Goal: Task Accomplishment & Management: Use online tool/utility

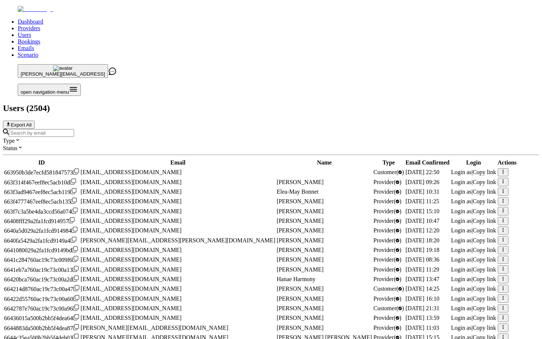
click at [74, 129] on input "Search by email" at bounding box center [41, 133] width 65 height 8
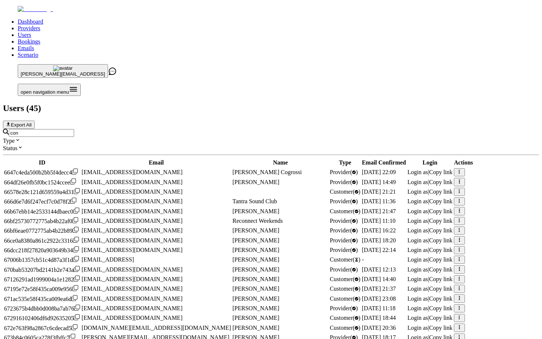
type input "[EMAIL_ADDRESS]"
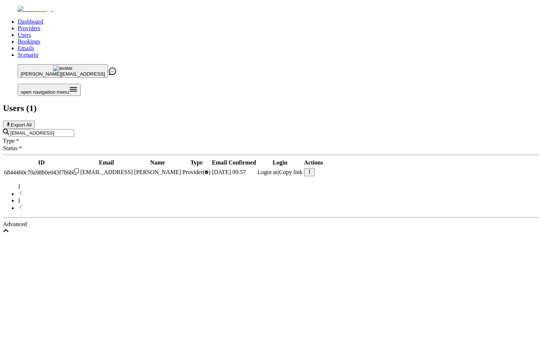
click at [278, 169] on span "Login as" at bounding box center [267, 172] width 21 height 6
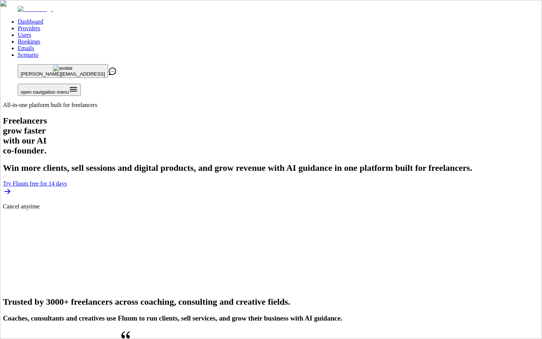
click at [31, 32] on link "Users" at bounding box center [24, 35] width 13 height 6
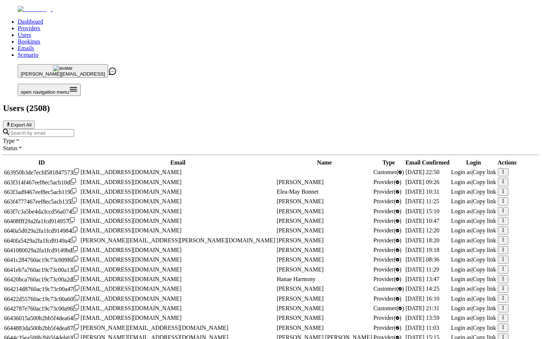
click at [74, 129] on input "Search by email" at bounding box center [41, 133] width 65 height 8
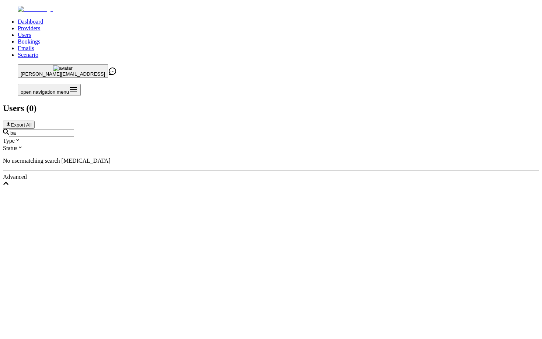
type input "b"
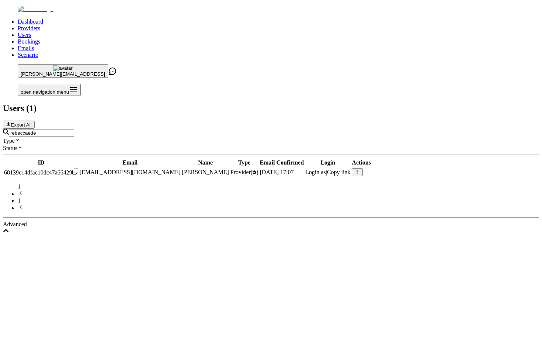
click at [326, 169] on span "Login as" at bounding box center [315, 172] width 21 height 6
click at [74, 129] on input "rebeccaede" at bounding box center [41, 133] width 65 height 8
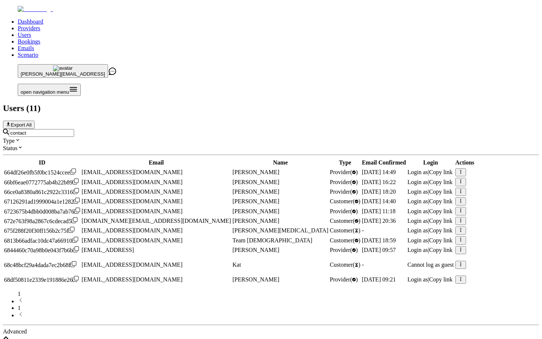
type input "[EMAIL_ADDRESS]"
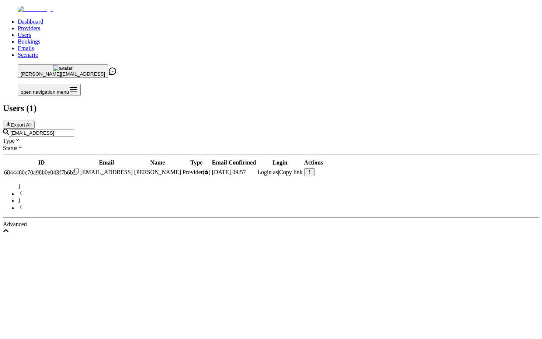
click at [278, 169] on span "Login as" at bounding box center [267, 172] width 21 height 6
click at [74, 129] on input "[EMAIL_ADDRESS]" at bounding box center [41, 133] width 65 height 8
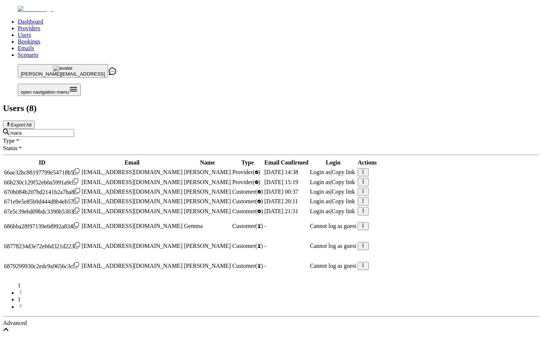
type input "mara"
click at [331, 169] on span "Login as" at bounding box center [320, 172] width 21 height 6
click at [74, 129] on input "mara" at bounding box center [41, 133] width 65 height 8
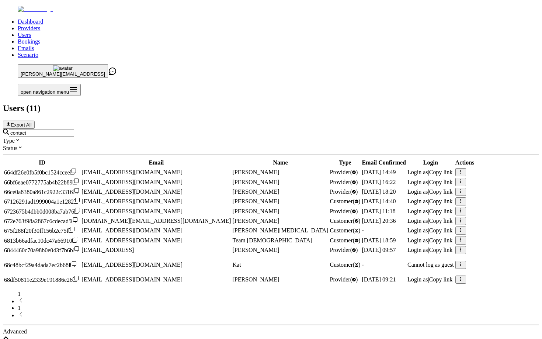
type input "[EMAIL_ADDRESS]"
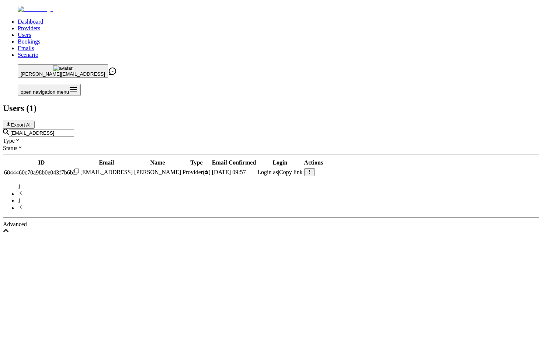
click at [278, 169] on span "Login as" at bounding box center [267, 172] width 21 height 6
